Goal: Task Accomplishment & Management: Complete application form

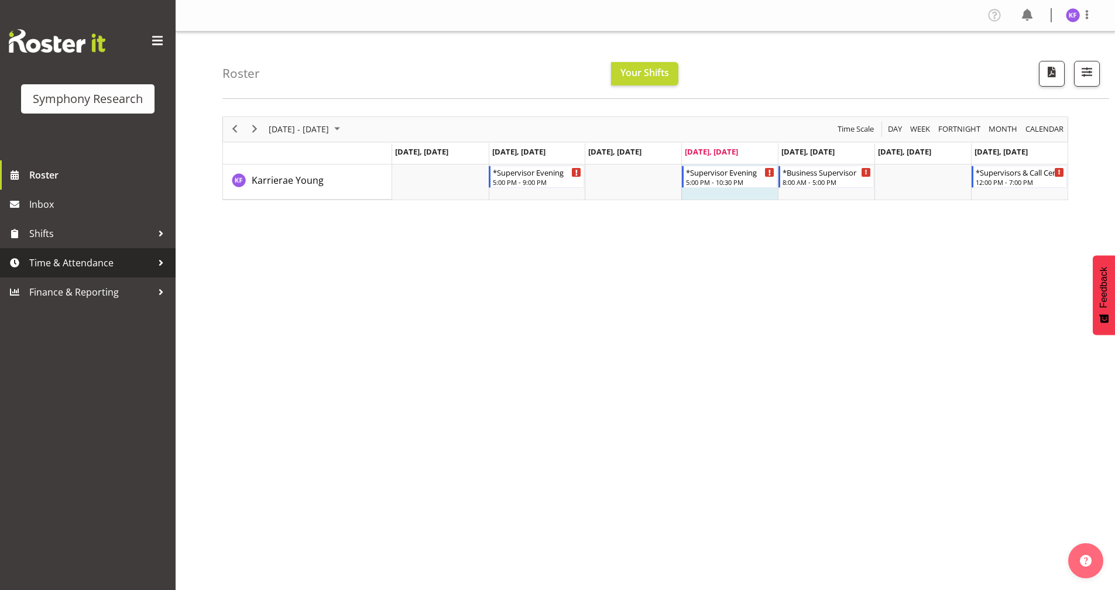
click at [93, 266] on span "Time & Attendance" at bounding box center [90, 263] width 123 height 18
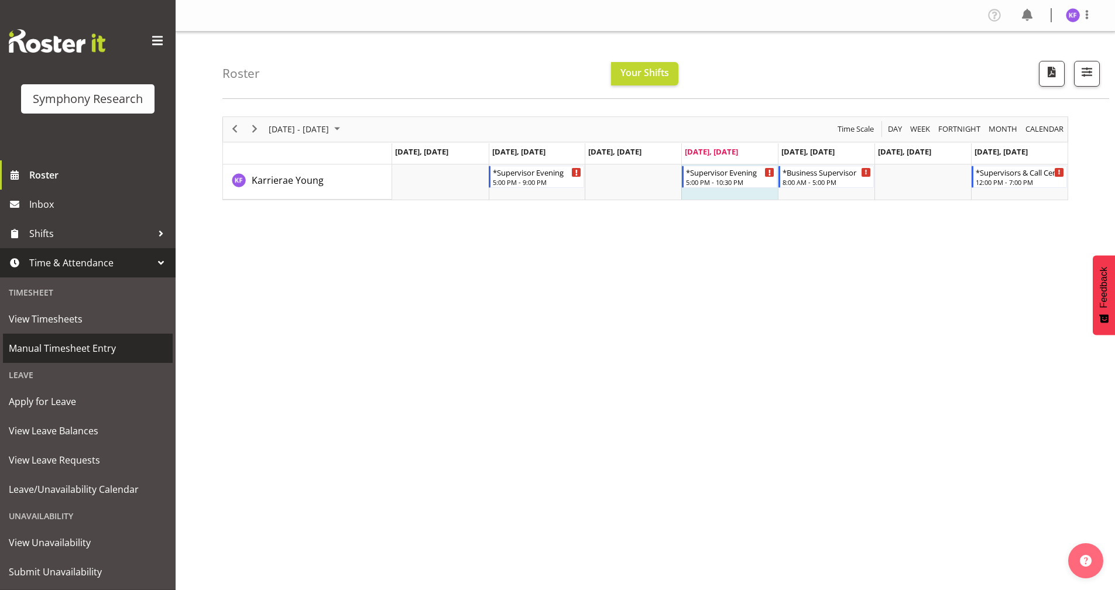
click at [98, 345] on span "Manual Timesheet Entry" at bounding box center [88, 349] width 158 height 18
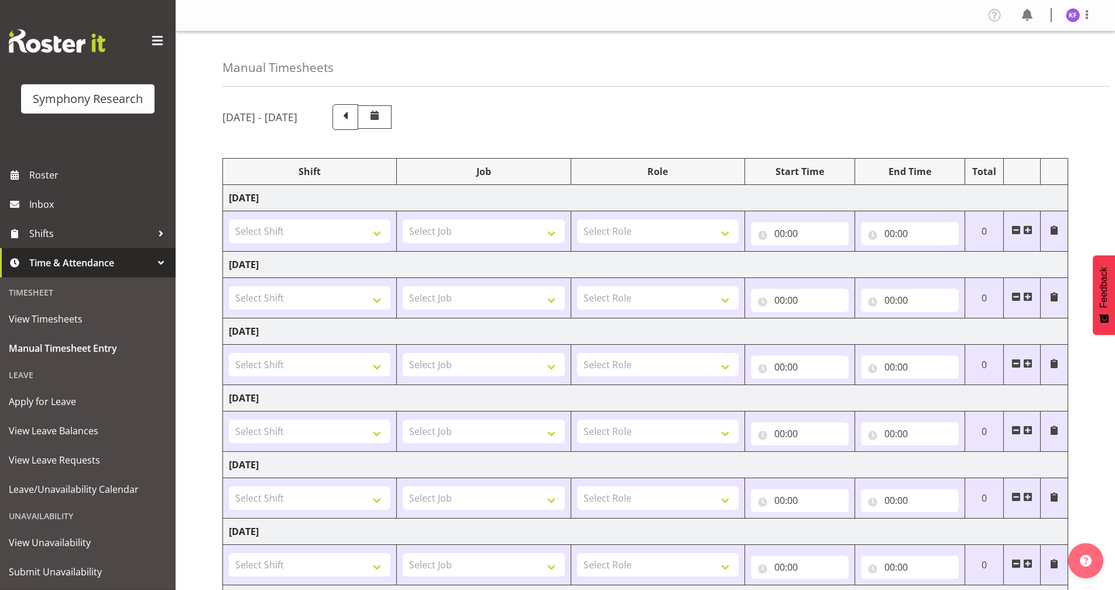
scroll to position [136, 0]
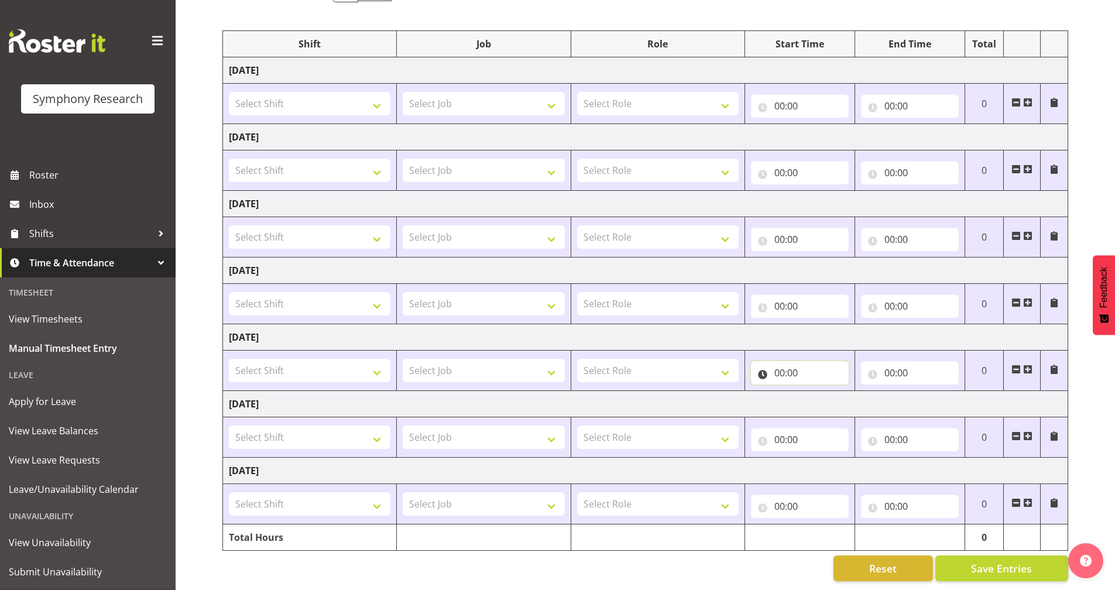
click at [766, 366] on input "00:00" at bounding box center [800, 372] width 98 height 23
click at [834, 394] on select "00 01 02 03 04 05 06 07 08 09 10 11 12 13 14 15 16 17 18 19 20 21 22 23" at bounding box center [831, 403] width 26 height 23
select select "15"
type input "15:00"
click at [686, 391] on td "[DATE]" at bounding box center [645, 404] width 845 height 26
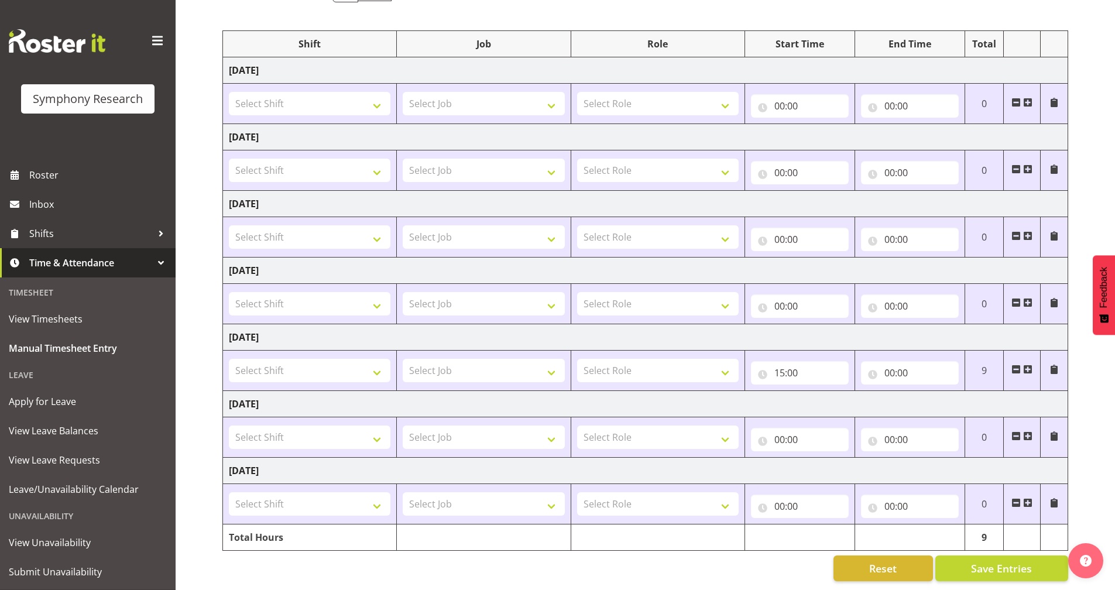
click at [1014, 365] on span at bounding box center [1016, 369] width 9 height 9
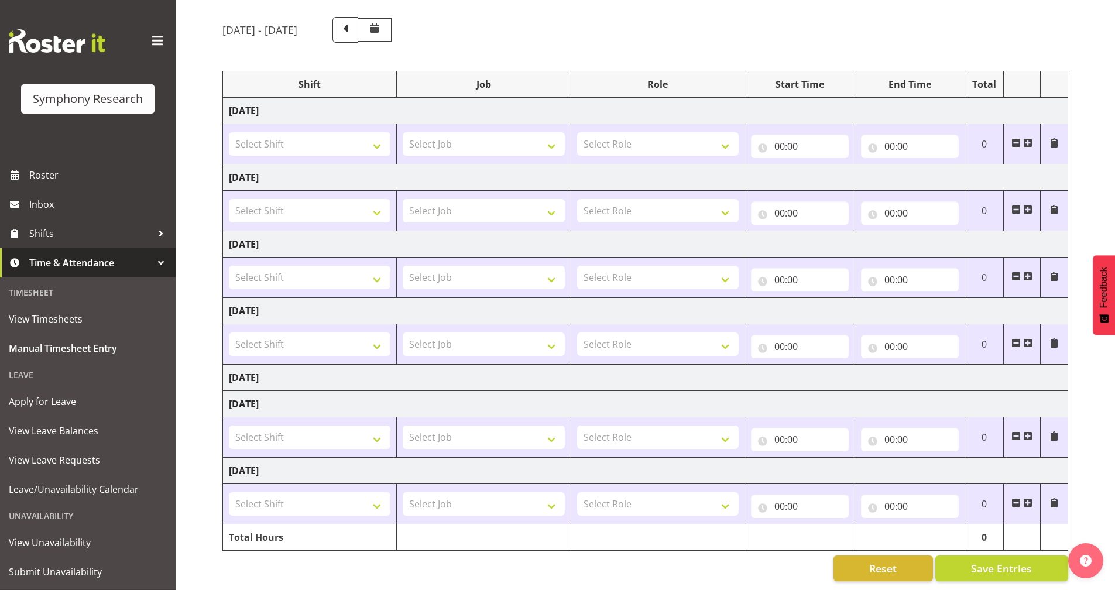
scroll to position [96, 0]
click at [765, 340] on input "00:00" at bounding box center [800, 346] width 98 height 23
click at [831, 370] on select "00 01 02 03 04 05 06 07 08 09 10 11 12 13 14 15 16 17 18 19 20 21 22 23" at bounding box center [831, 376] width 26 height 23
select select "15"
type input "15:00"
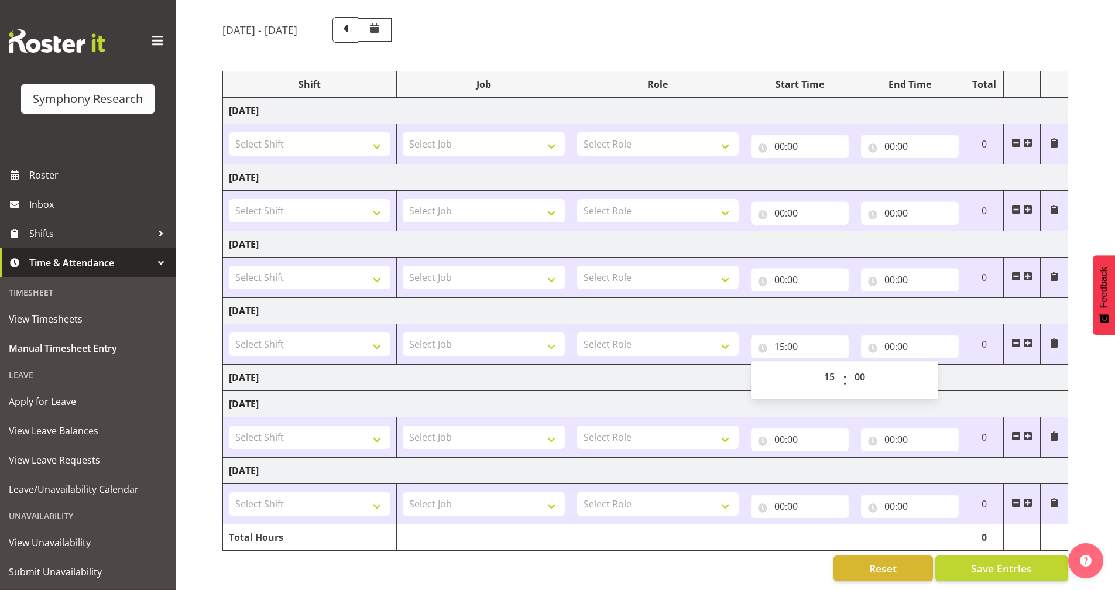
click at [648, 375] on td "[DATE]" at bounding box center [645, 378] width 845 height 26
click at [873, 340] on input "00:00" at bounding box center [910, 346] width 98 height 23
click at [942, 370] on select "00 01 02 03 04 05 06 07 08 09 10 11 12 13 14 15 16 17 18 19 20 21 22 23" at bounding box center [941, 376] width 26 height 23
select select "21"
type input "21:00"
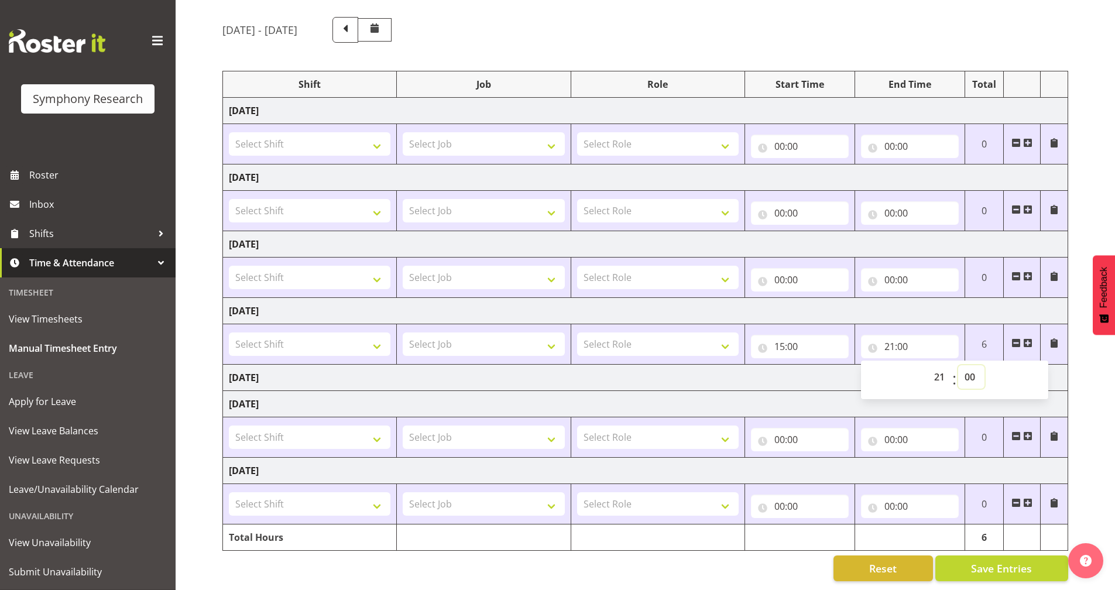
click at [972, 371] on select "00 01 02 03 04 05 06 07 08 09 10 11 12 13 14 15 16 17 18 19 20 21 22 23 24 25 2…" at bounding box center [971, 376] width 26 height 23
select select "5"
type input "21:05"
click at [829, 365] on td "[DATE]" at bounding box center [645, 378] width 845 height 26
click at [681, 332] on select "Select Role Briefing Interviewing Validator Supervisor" at bounding box center [658, 343] width 162 height 23
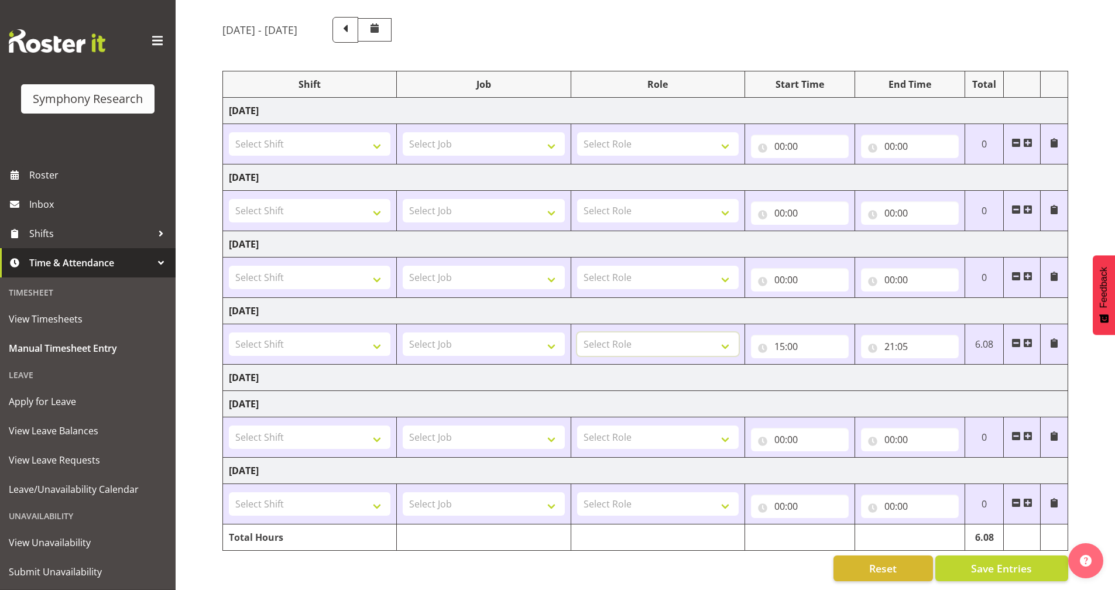
select select "358"
click at [577, 332] on select "Select Role Briefing Interviewing Validator Supervisor" at bounding box center [658, 343] width 162 height 23
click at [478, 334] on select "Select Job 550060 IF Admin 553492 World Poll Aus Wave 2 Main 2025 553500 BFM [D…" at bounding box center [484, 343] width 162 height 23
select select "10499"
click at [403, 332] on select "Select Job 550060 IF Admin 553492 World Poll Aus Wave 2 Main 2025 553500 BFM [D…" at bounding box center [484, 343] width 162 height 23
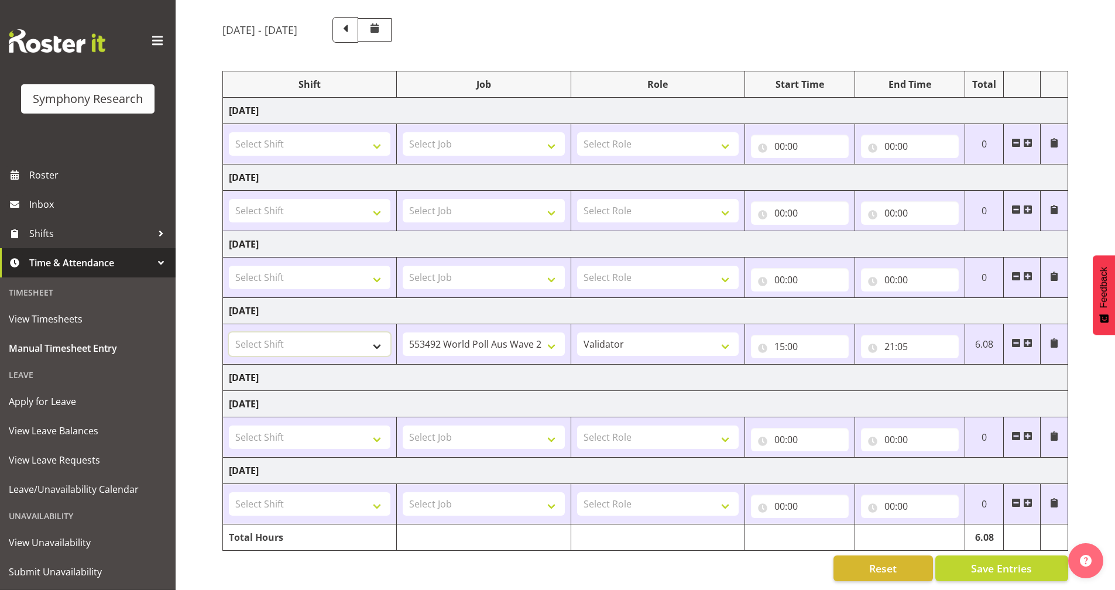
click at [314, 335] on select "Select Shift !!Project Briefing (Job to be assigned) !!Weekend Residential (Ros…" at bounding box center [310, 343] width 162 height 23
select select "41113"
click at [229, 332] on select "Select Shift !!Project Briefing (Job to be assigned) !!Weekend Residential (Ros…" at bounding box center [310, 343] width 162 height 23
click at [973, 561] on span "Save Entries" at bounding box center [1001, 568] width 61 height 15
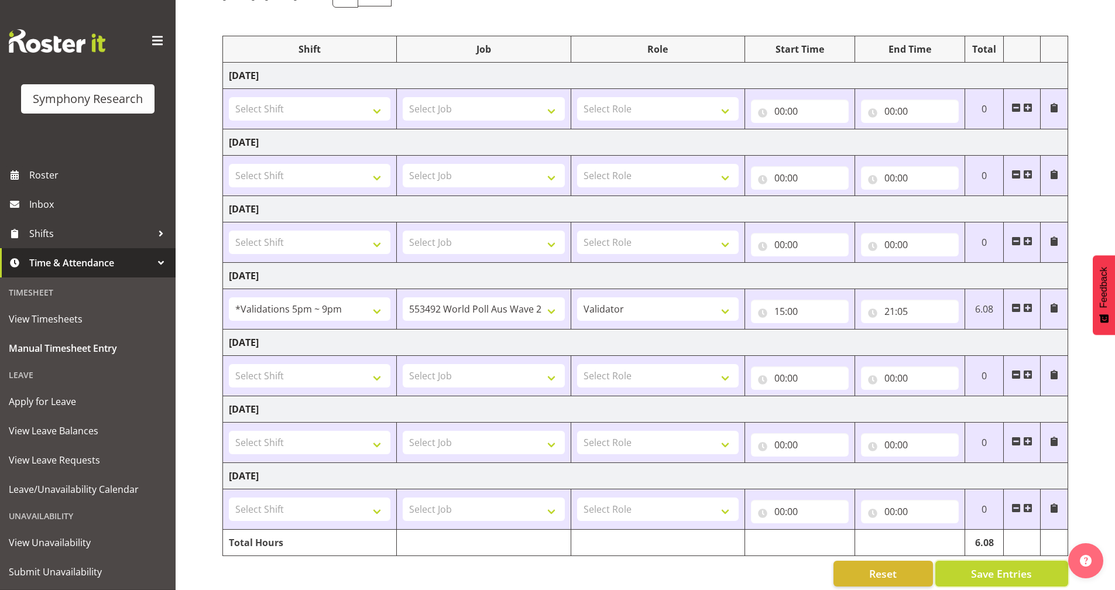
scroll to position [136, 0]
